Goal: Task Accomplishment & Management: Use online tool/utility

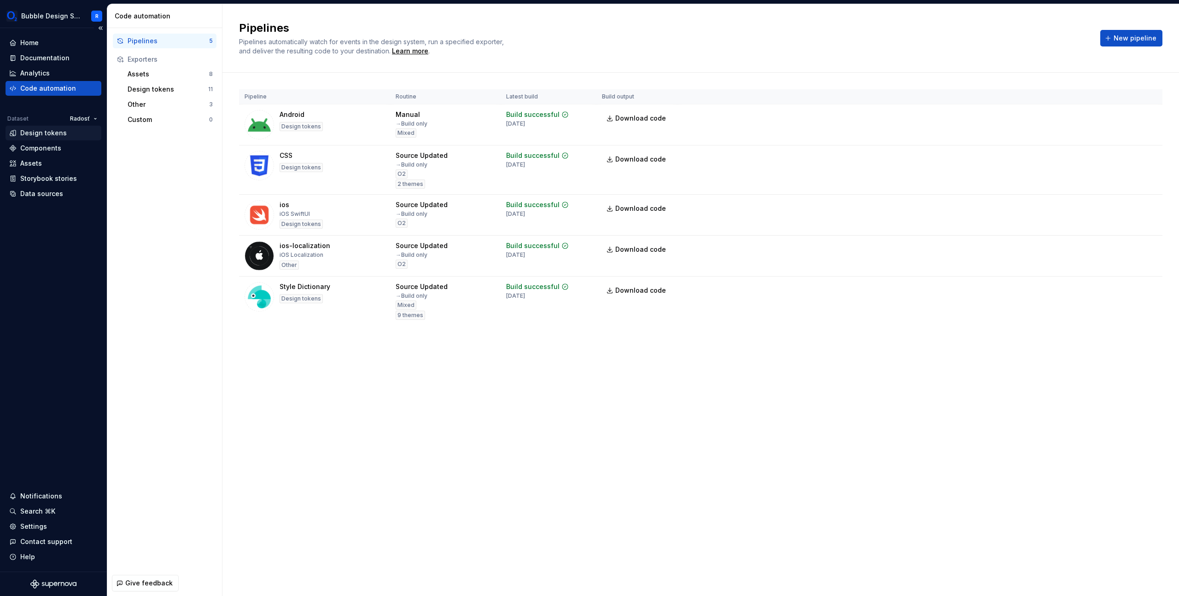
click at [46, 134] on div "Design tokens" at bounding box center [43, 133] width 47 height 9
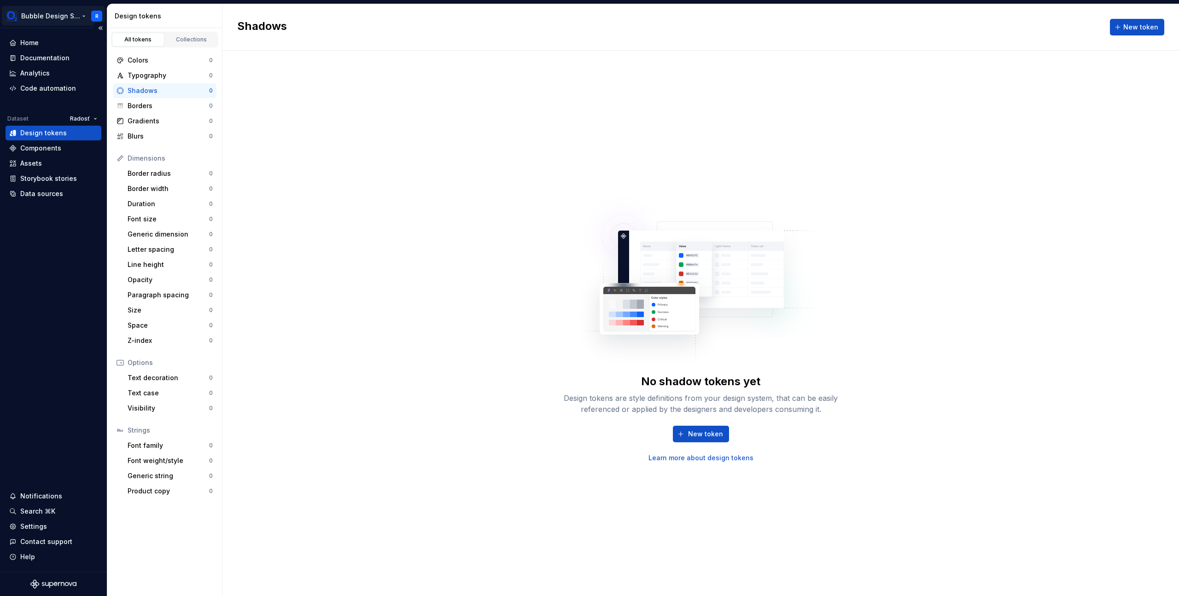
click at [55, 15] on html "Bubble Design System R Home Documentation Analytics Code automation Dataset Rad…" at bounding box center [589, 298] width 1179 height 596
click at [79, 115] on html "Bubble Design System R Home Documentation Analytics Code automation Dataset Rad…" at bounding box center [589, 298] width 1179 height 596
click at [109, 152] on div "O2" at bounding box center [114, 151] width 60 height 9
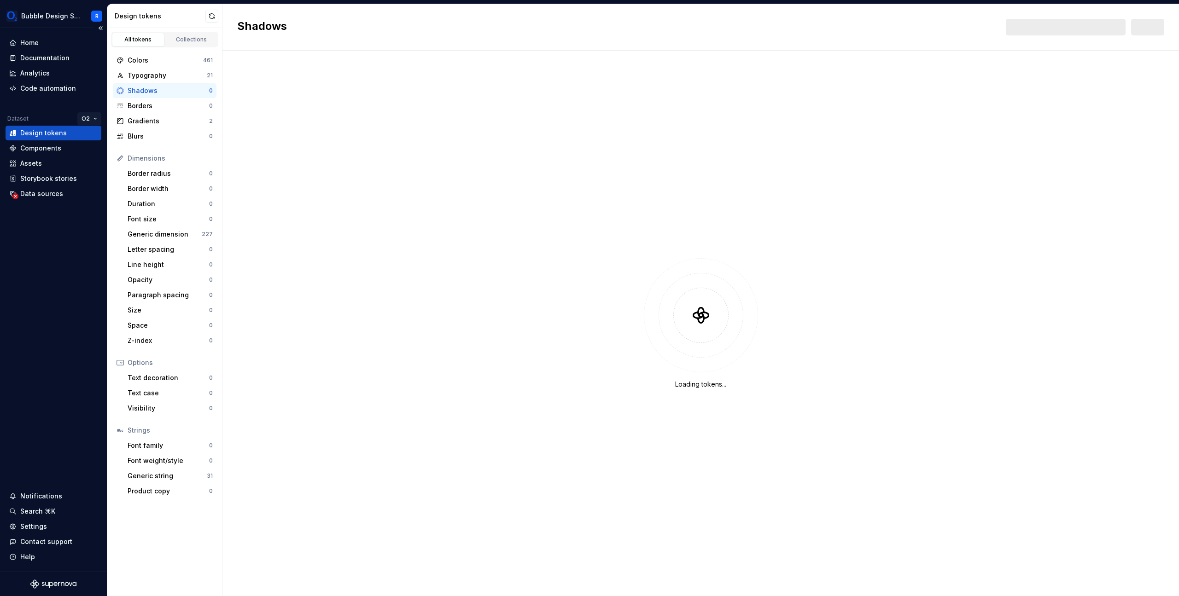
click at [92, 117] on html "Bubble Design System R Home Documentation Analytics Code automation Dataset O2 …" at bounding box center [589, 298] width 1179 height 596
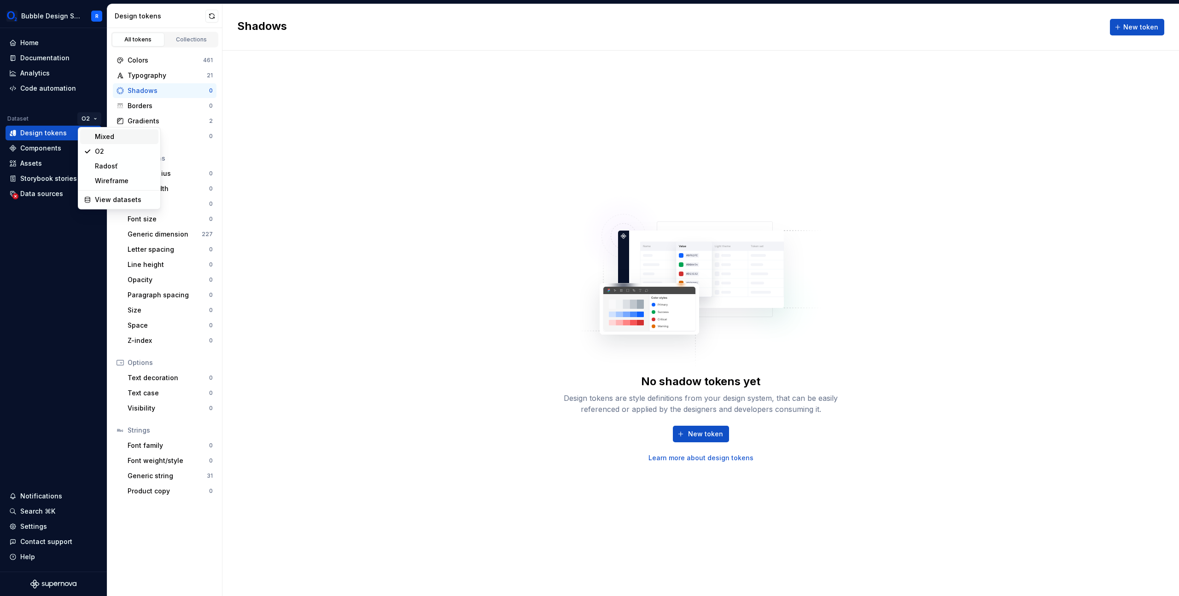
click at [102, 137] on div "Mixed" at bounding box center [125, 136] width 60 height 9
click at [173, 60] on div "Colors" at bounding box center [166, 60] width 76 height 9
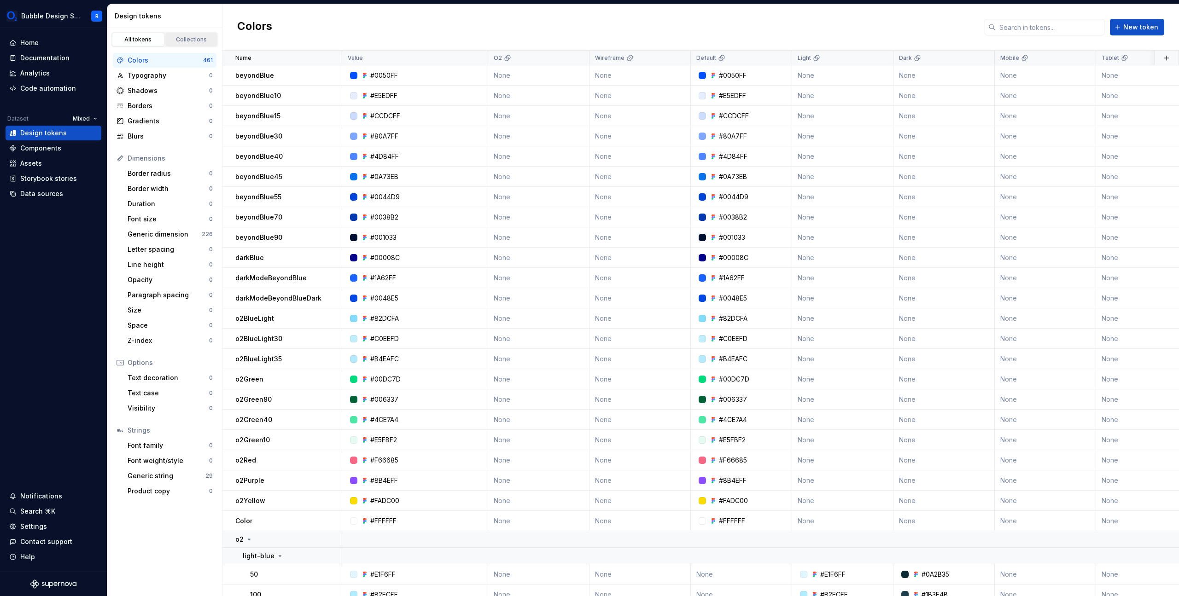
click at [182, 39] on div "Collections" at bounding box center [192, 39] width 46 height 7
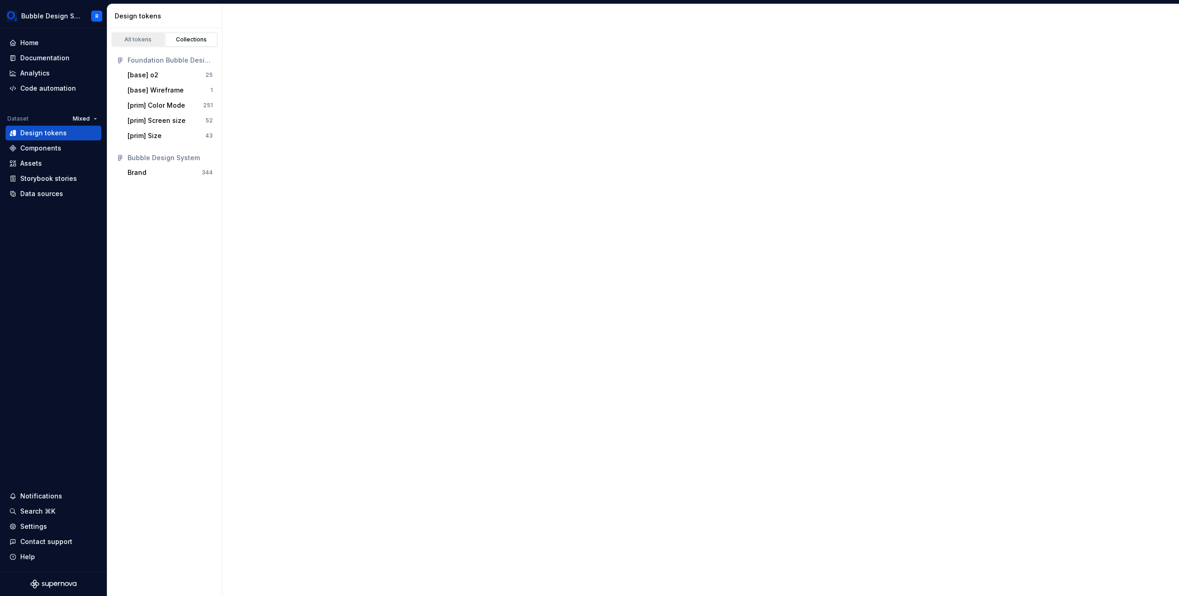
click at [134, 39] on div "All tokens" at bounding box center [138, 39] width 46 height 7
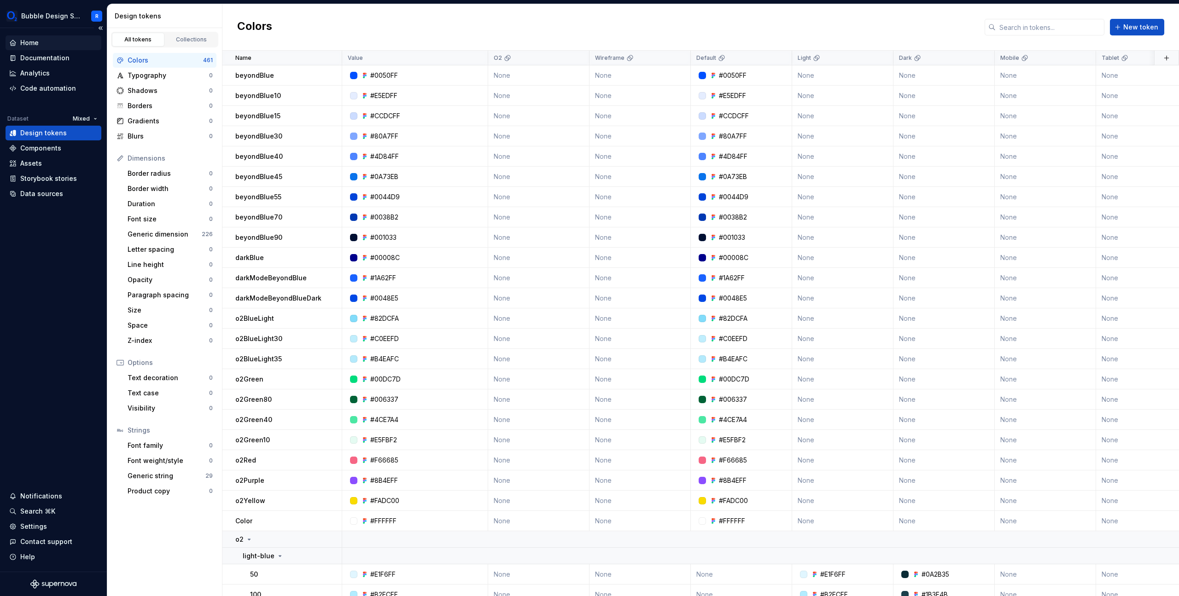
click at [63, 42] on div "Home" at bounding box center [53, 42] width 88 height 9
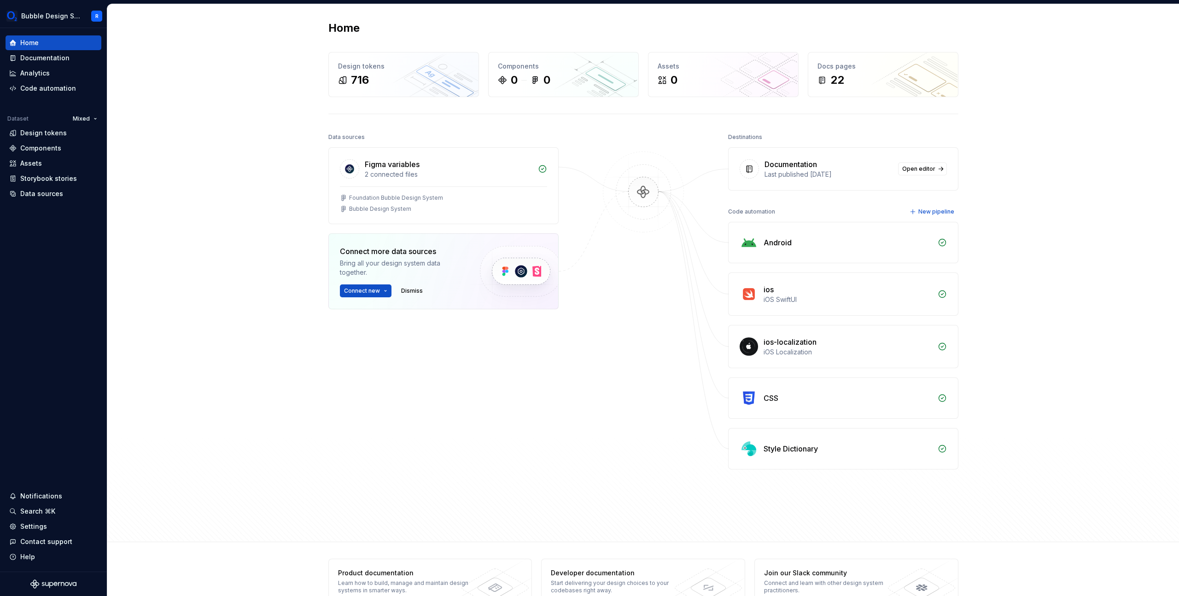
click at [1015, 334] on div "Home Design tokens 716 Components 0 0 Assets 0 Docs pages 22 Data sources Figma…" at bounding box center [643, 273] width 1072 height 538
click at [65, 136] on div "Design tokens" at bounding box center [53, 133] width 88 height 9
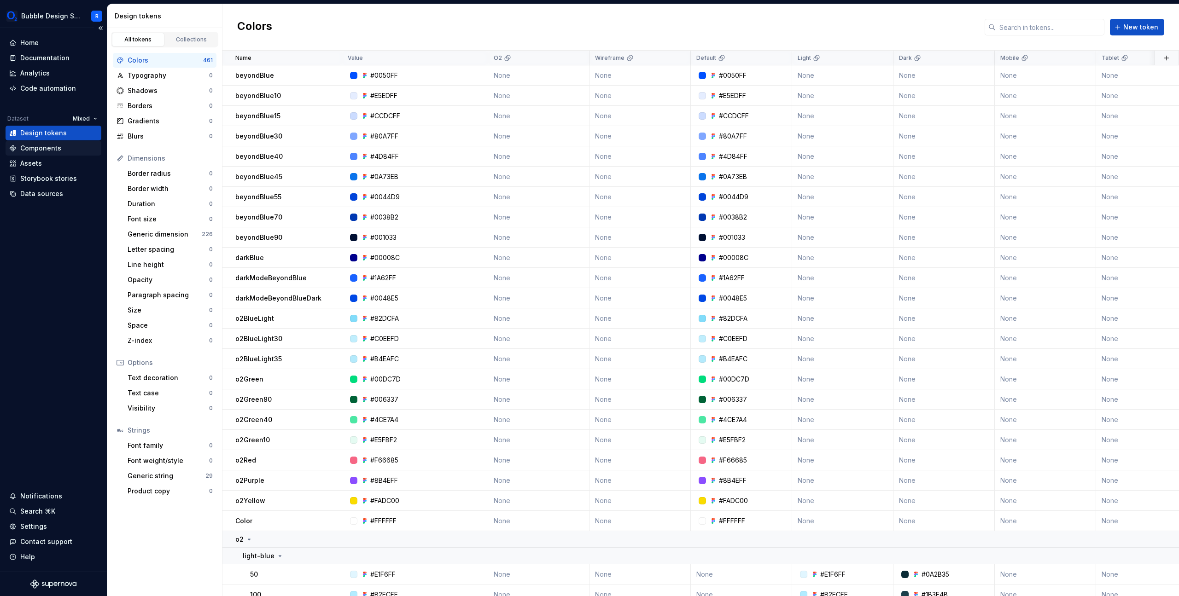
click at [55, 146] on div "Components" at bounding box center [40, 148] width 41 height 9
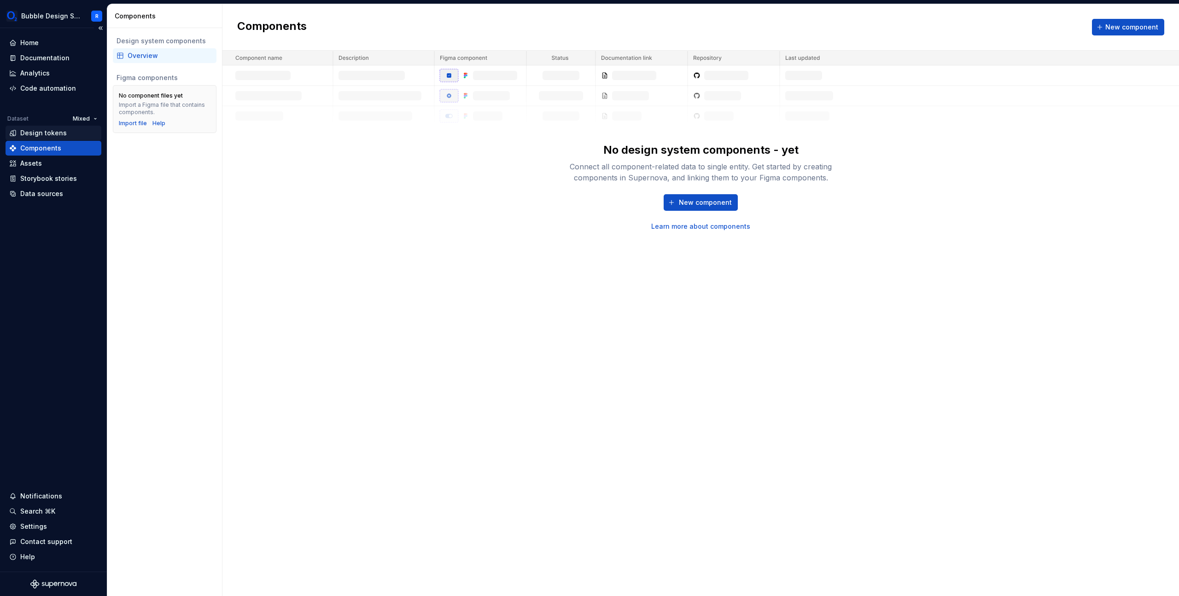
click at [67, 137] on div "Design tokens" at bounding box center [53, 133] width 88 height 9
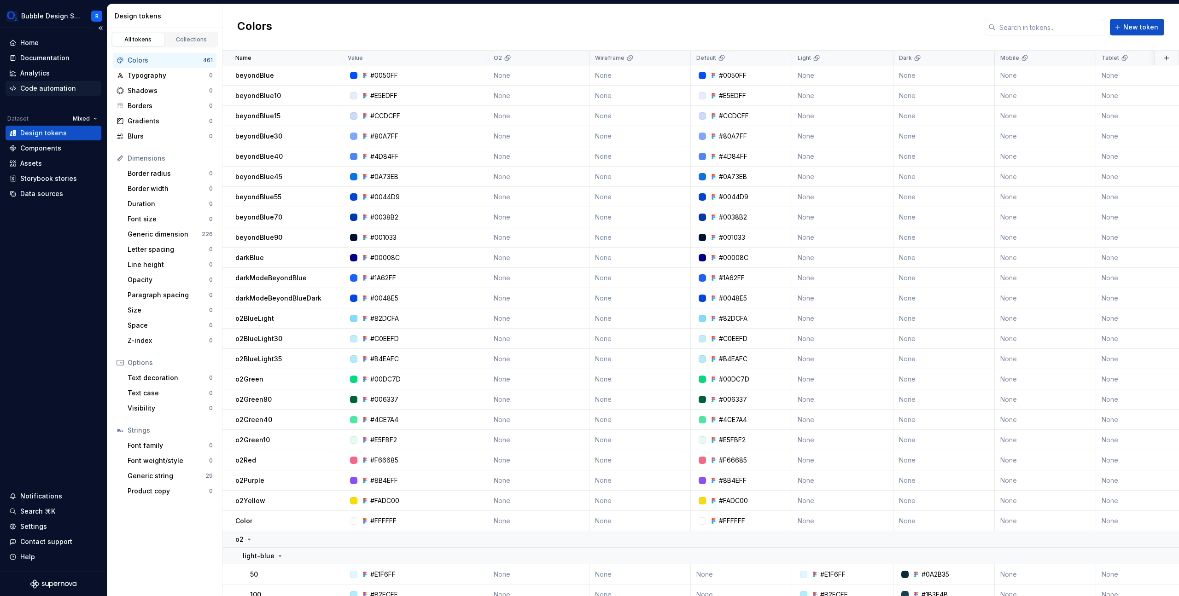
click at [67, 86] on div "Code automation" at bounding box center [48, 88] width 56 height 9
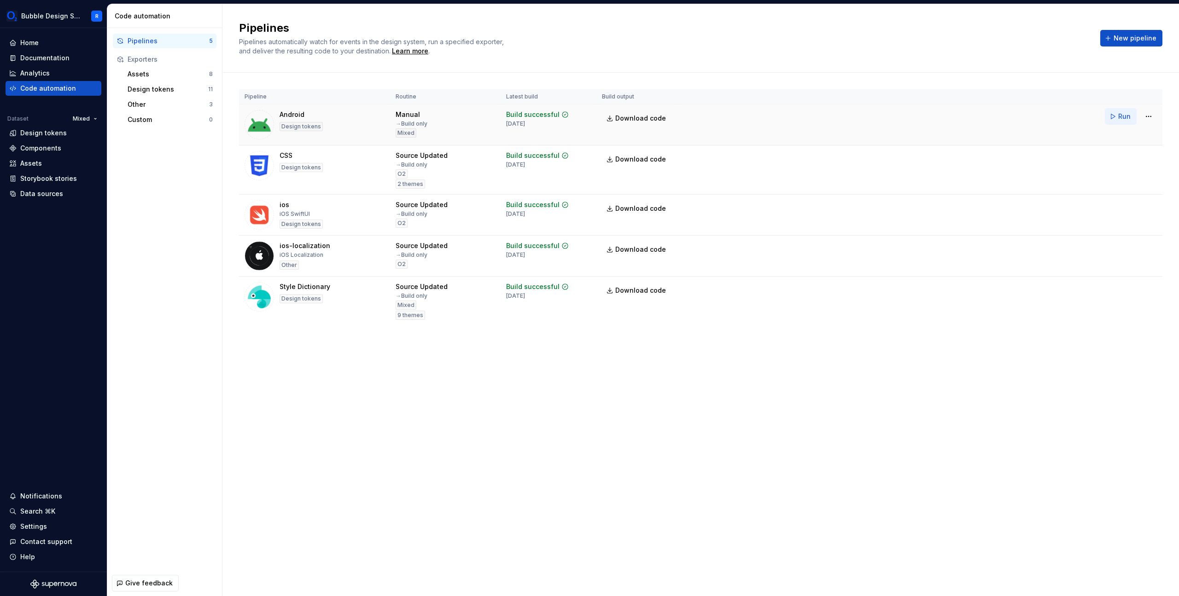
click at [1121, 119] on span "Run" at bounding box center [1124, 116] width 12 height 9
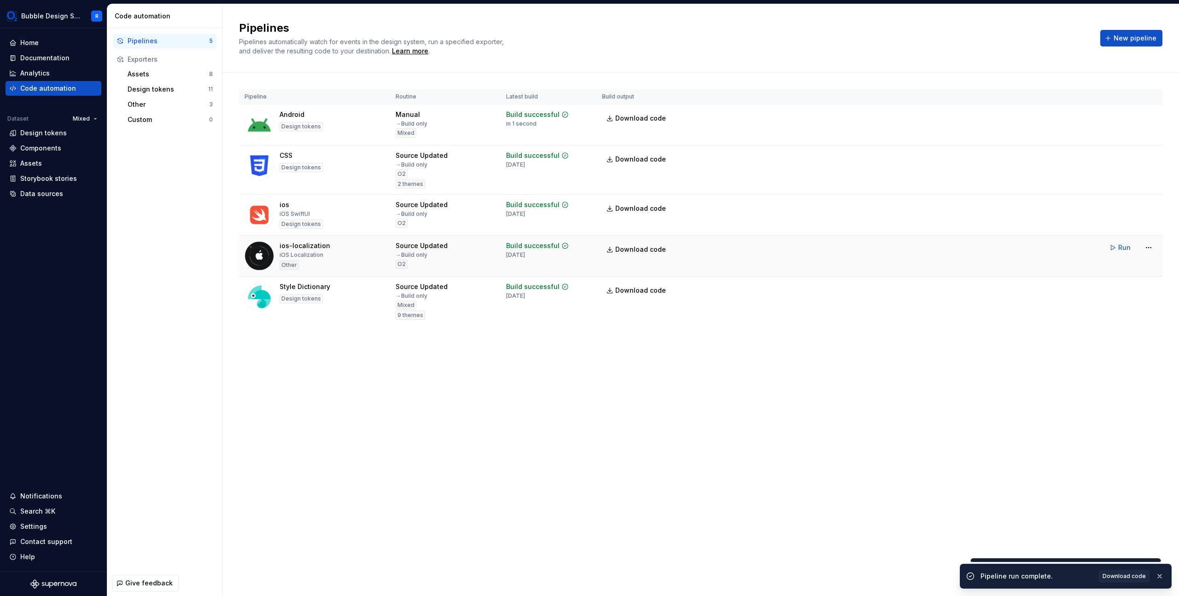
click at [695, 239] on td "Run" at bounding box center [920, 248] width 485 height 24
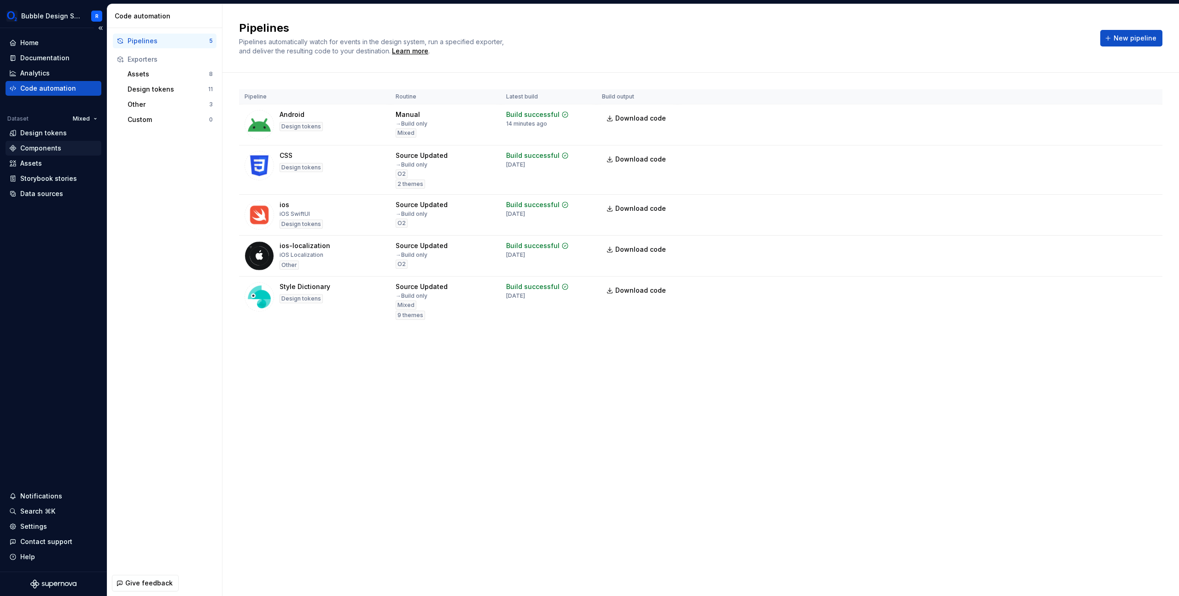
click at [47, 141] on div "Components" at bounding box center [54, 148] width 96 height 15
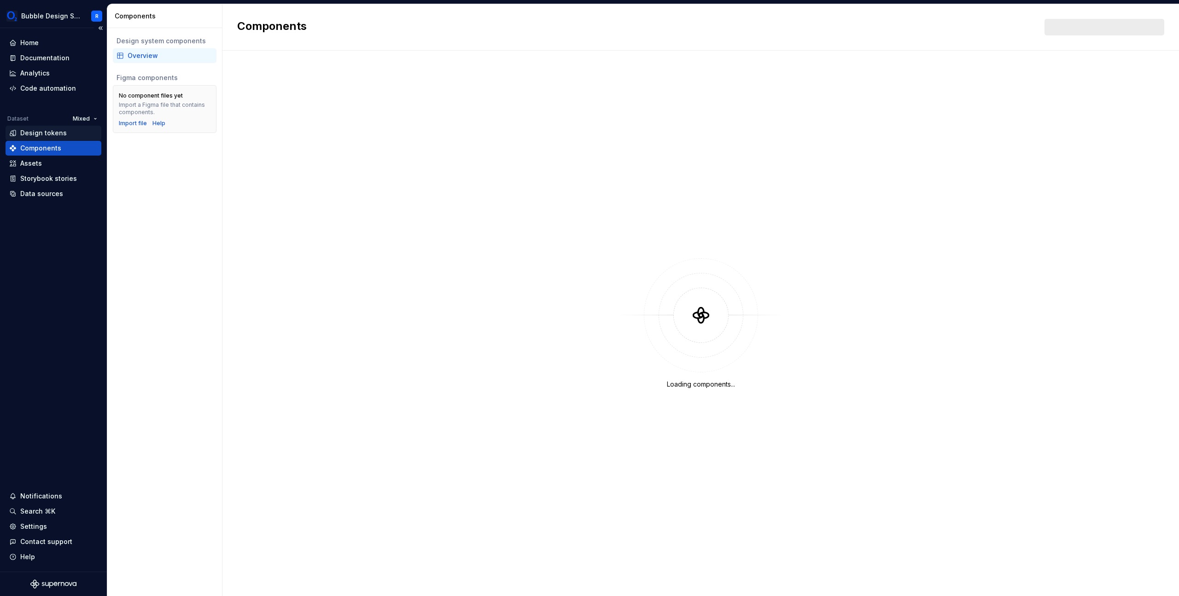
click at [51, 137] on div "Design tokens" at bounding box center [43, 133] width 47 height 9
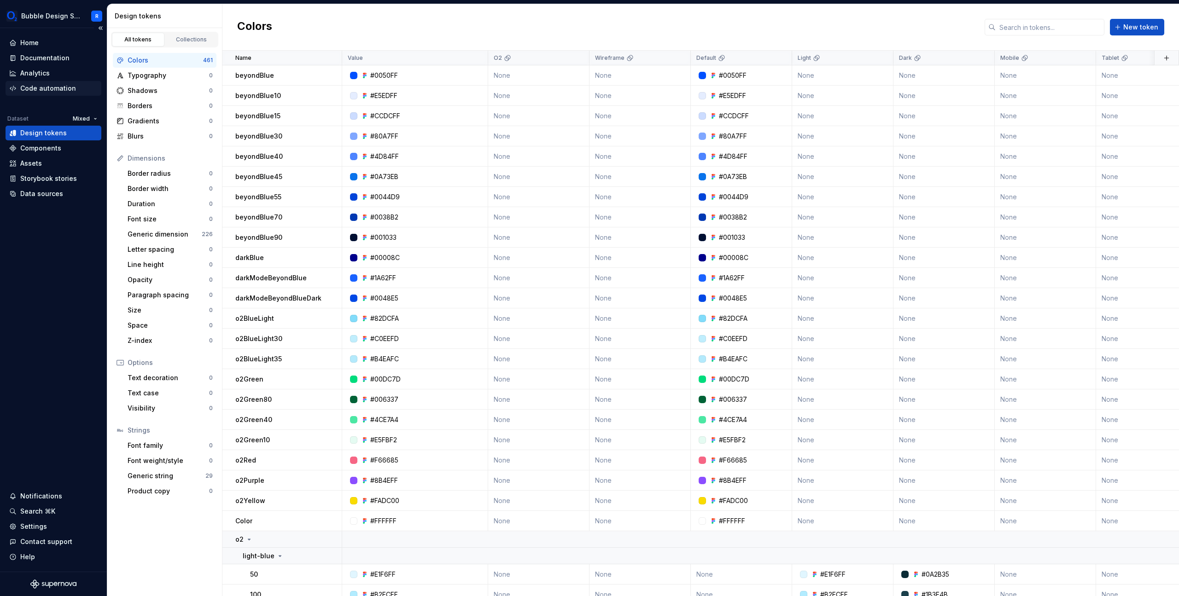
click at [56, 91] on div "Code automation" at bounding box center [48, 88] width 56 height 9
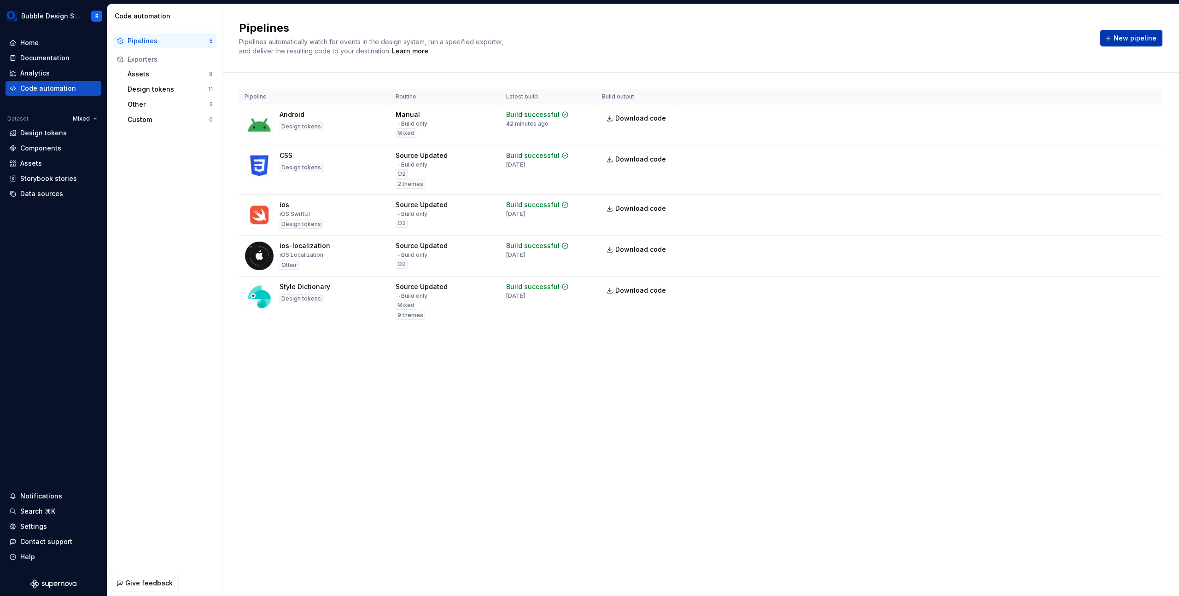
click at [1127, 46] on button "New pipeline" at bounding box center [1131, 38] width 62 height 17
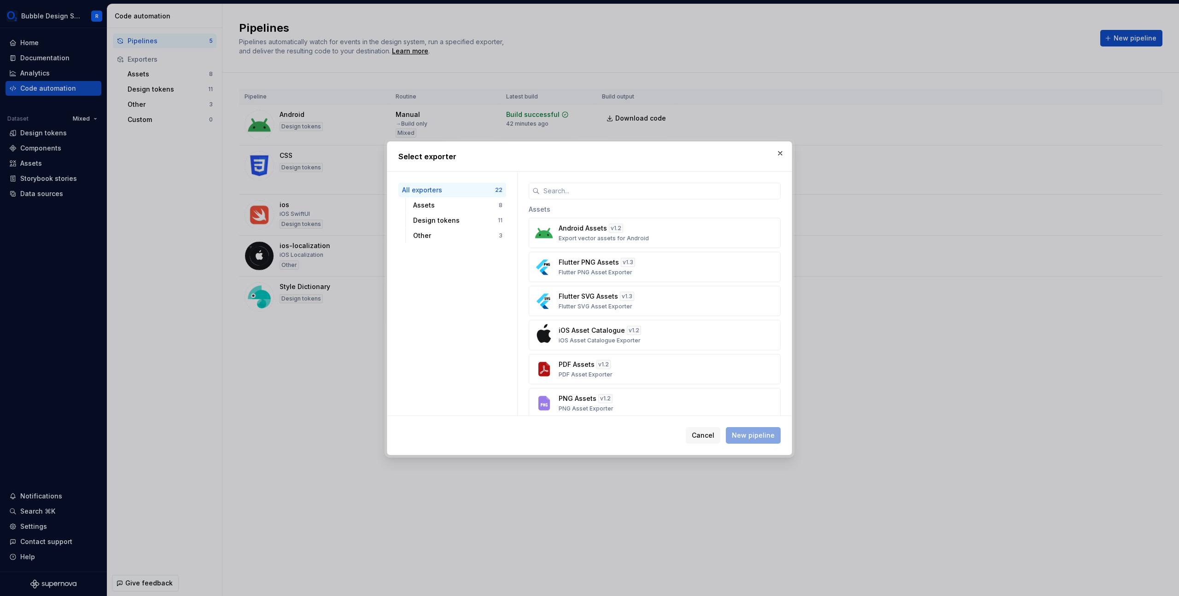
click at [655, 168] on div "Select exporter" at bounding box center [589, 156] width 404 height 29
click at [647, 189] on input "text" at bounding box center [660, 191] width 241 height 17
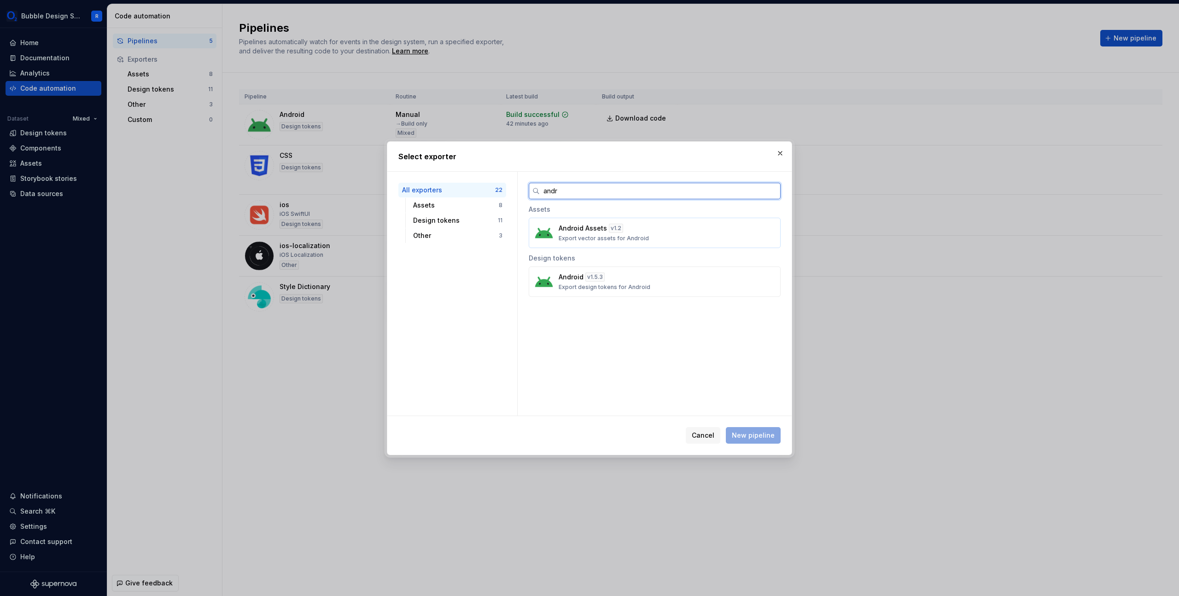
type input "andr"
click at [678, 228] on div "Android Assets v 1.2 Export vector assets for Android" at bounding box center [652, 233] width 187 height 18
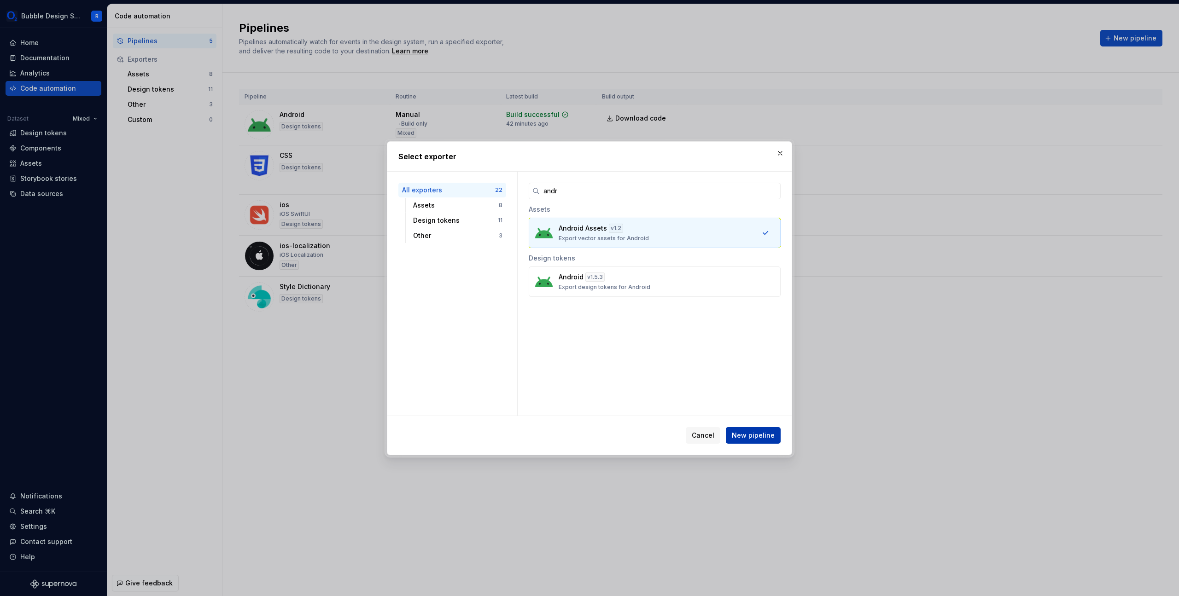
click at [751, 438] on span "New pipeline" at bounding box center [753, 435] width 43 height 9
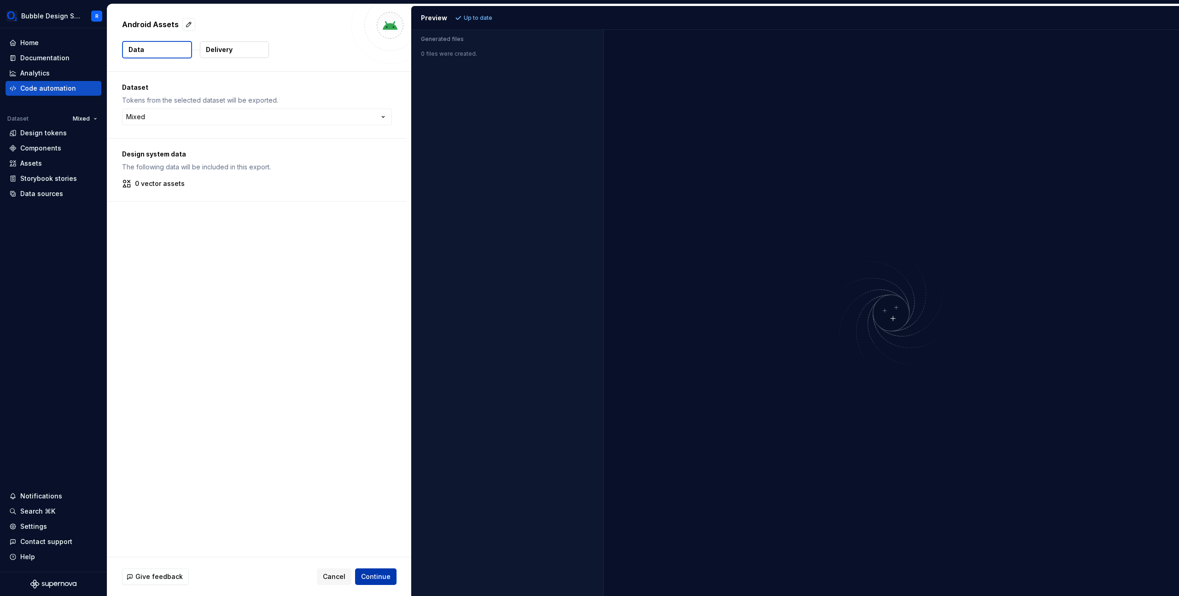
click at [375, 578] on span "Continue" at bounding box center [375, 576] width 29 height 9
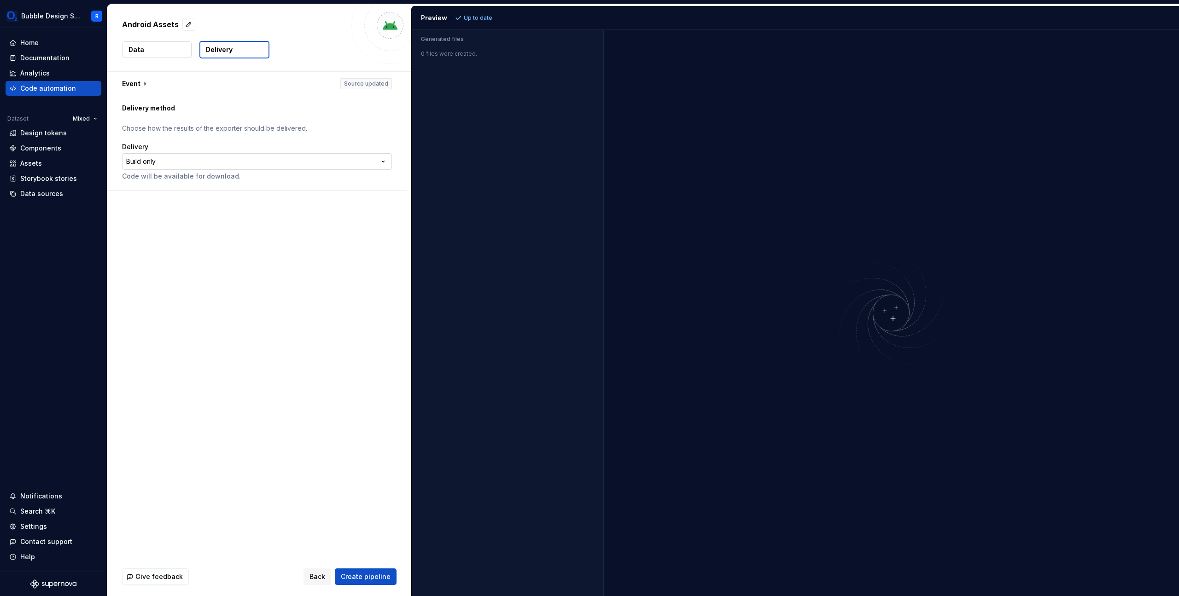
click at [366, 169] on html "**********" at bounding box center [589, 298] width 1179 height 596
click at [366, 168] on html "**********" at bounding box center [589, 298] width 1179 height 596
click at [322, 565] on div "Give feedback Back Create pipeline" at bounding box center [259, 577] width 304 height 39
click at [319, 574] on span "Back" at bounding box center [318, 576] width 16 height 9
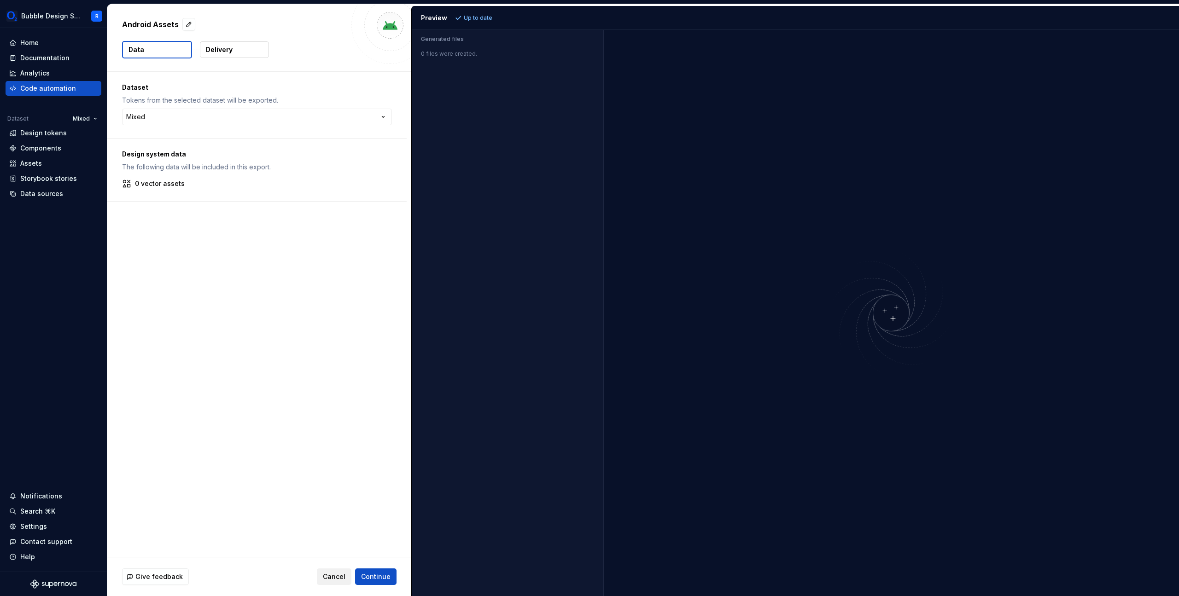
click at [332, 577] on span "Cancel" at bounding box center [334, 576] width 23 height 9
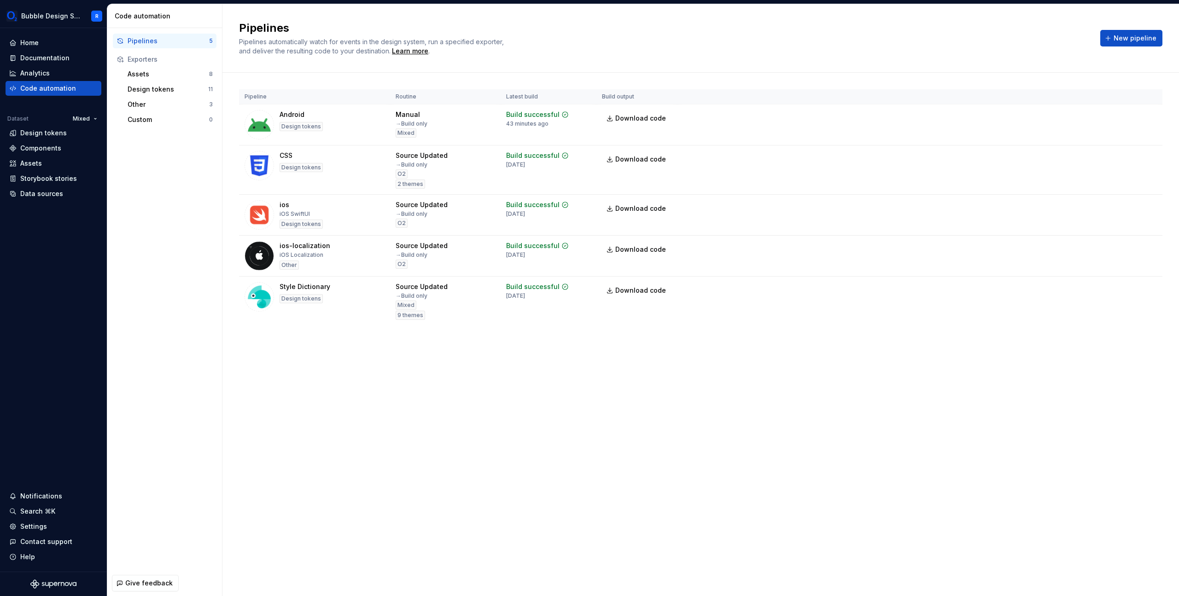
click at [497, 444] on div "Pipelines Pipelines automatically watch for events in the design system, run a …" at bounding box center [700, 300] width 957 height 592
click at [335, 344] on div "Pipeline Routine Latest build Build output Android Design tokens Manual → Build…" at bounding box center [700, 217] width 923 height 288
click at [260, 304] on img at bounding box center [259, 296] width 29 height 29
click at [322, 287] on div "Style Dictionary" at bounding box center [305, 286] width 51 height 9
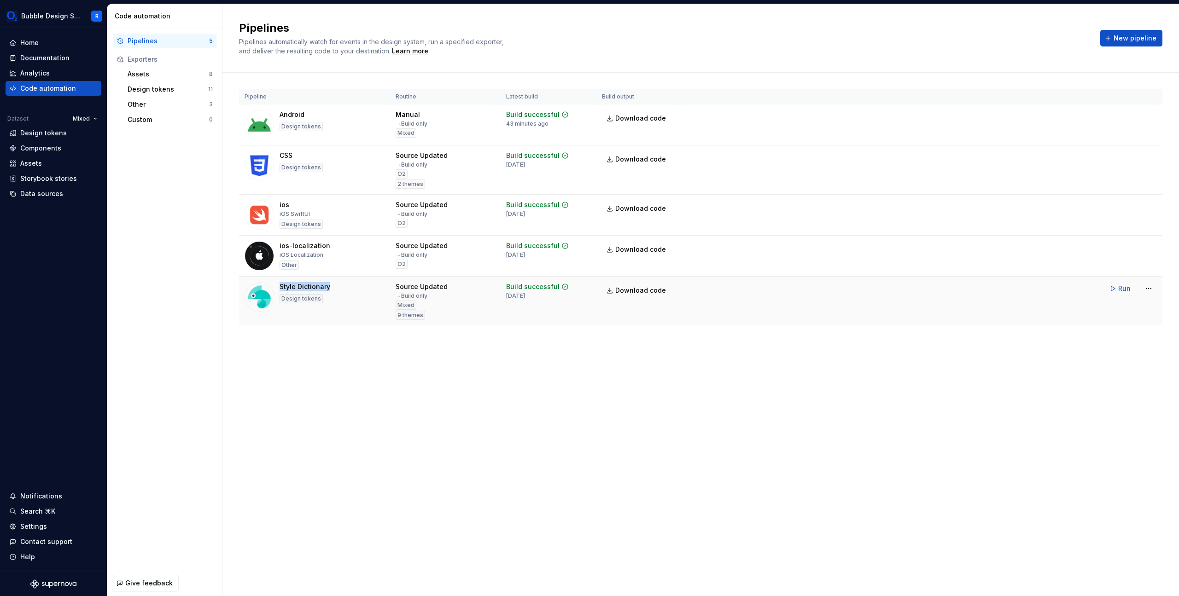
click at [322, 287] on div "Style Dictionary" at bounding box center [305, 286] width 51 height 9
click at [365, 342] on div "Pipeline Routine Latest build Build output Android Design tokens Manual → Build…" at bounding box center [700, 217] width 923 height 288
click at [479, 480] on div "Pipelines Pipelines automatically watch for events in the design system, run a …" at bounding box center [700, 300] width 957 height 592
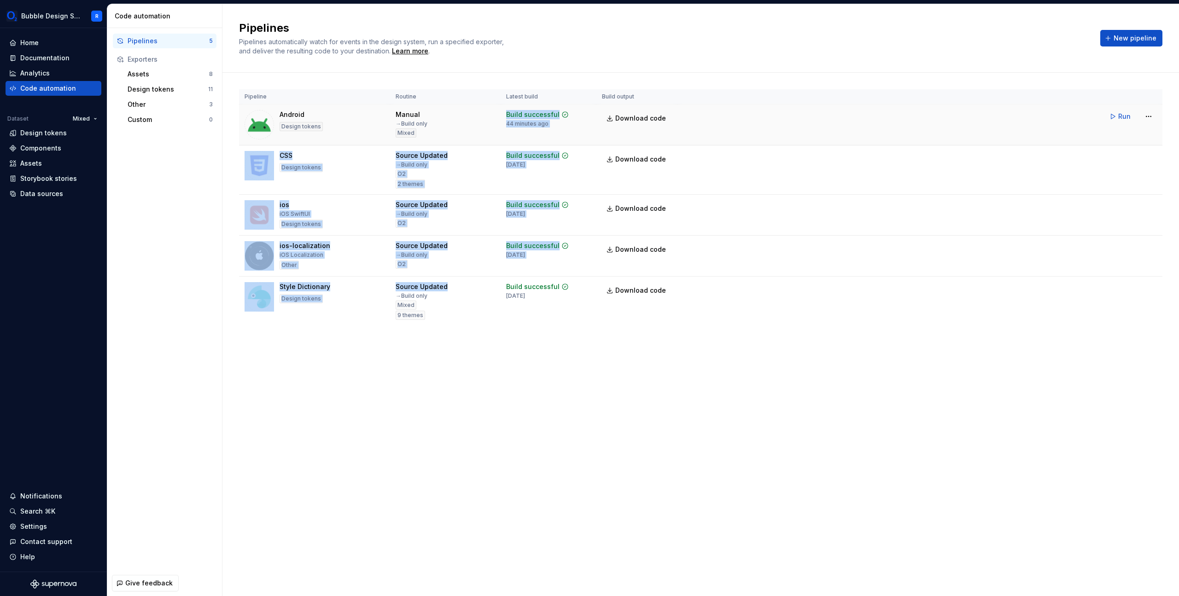
drag, startPoint x: 488, startPoint y: 321, endPoint x: 555, endPoint y: 106, distance: 225.5
click at [555, 106] on tbody "Android Design tokens Manual → Build only Mixed Build successful 44 minutes ago…" at bounding box center [700, 216] width 923 height 222
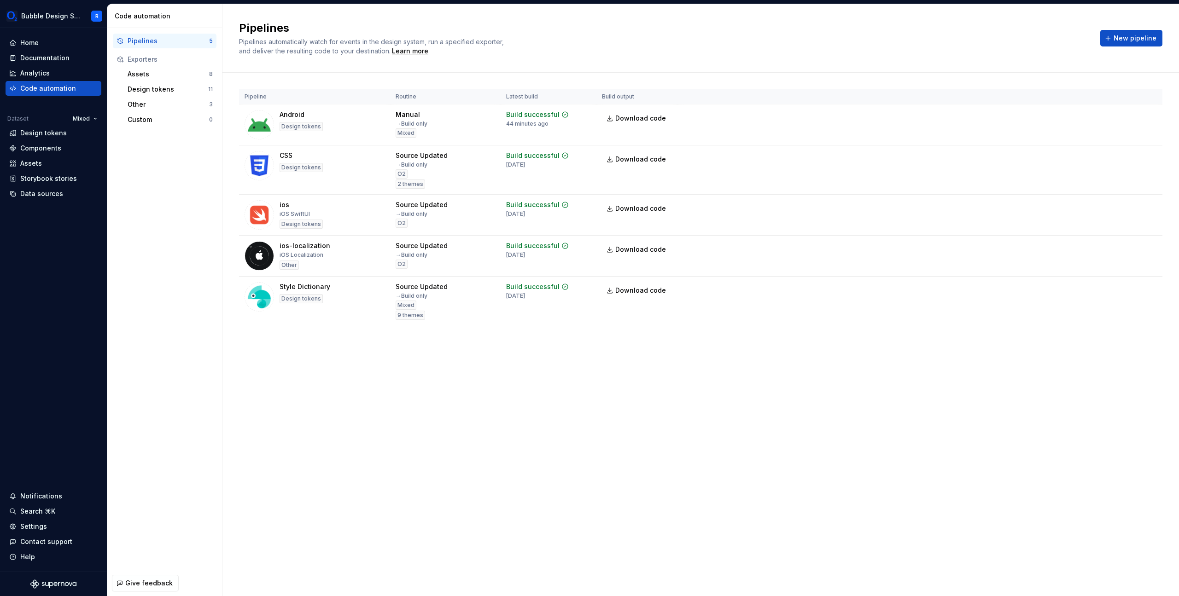
click at [572, 65] on div "Pipelines Pipelines automatically watch for events in the design system, run a …" at bounding box center [700, 38] width 957 height 69
